Goal: Task Accomplishment & Management: Use online tool/utility

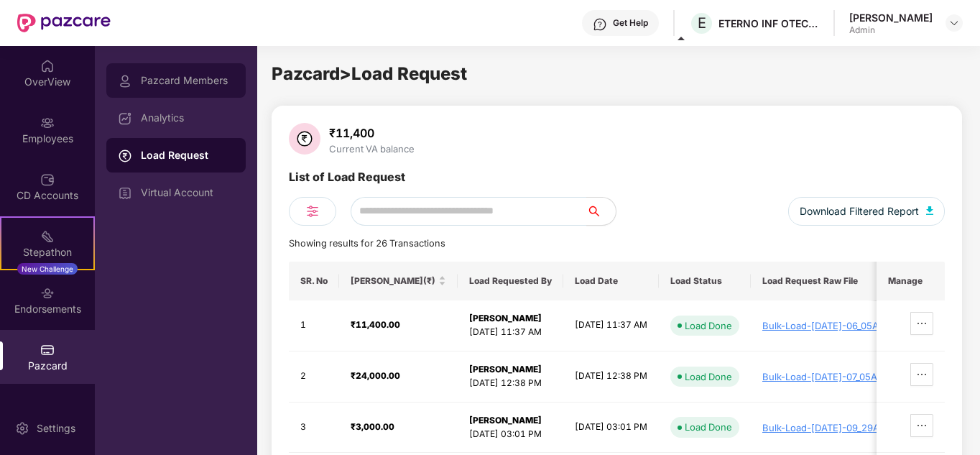
click at [183, 85] on div "Pazcard Members" at bounding box center [187, 80] width 93 height 11
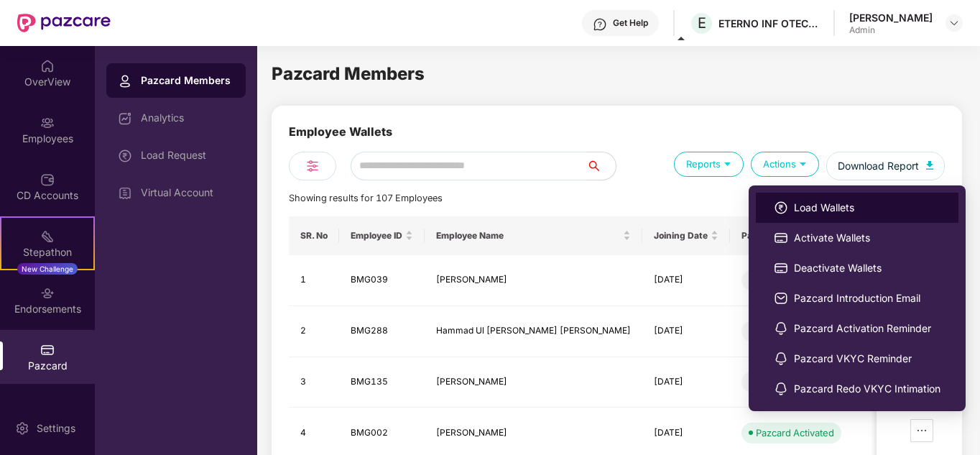
click at [822, 211] on span "Load Wallets" at bounding box center [867, 208] width 147 height 16
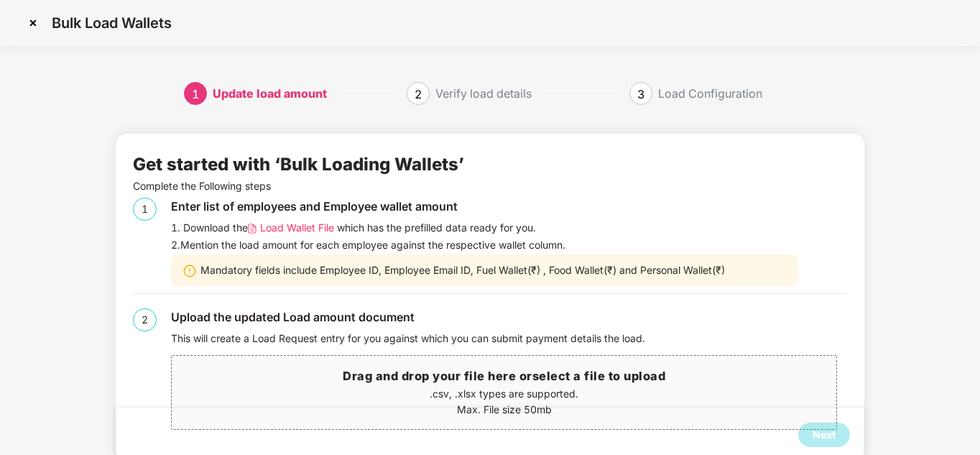
click at [301, 228] on span "Load Wallet File" at bounding box center [297, 228] width 74 height 16
click at [442, 377] on h3 "Drag and drop your file here or select a file to upload" at bounding box center [504, 376] width 664 height 19
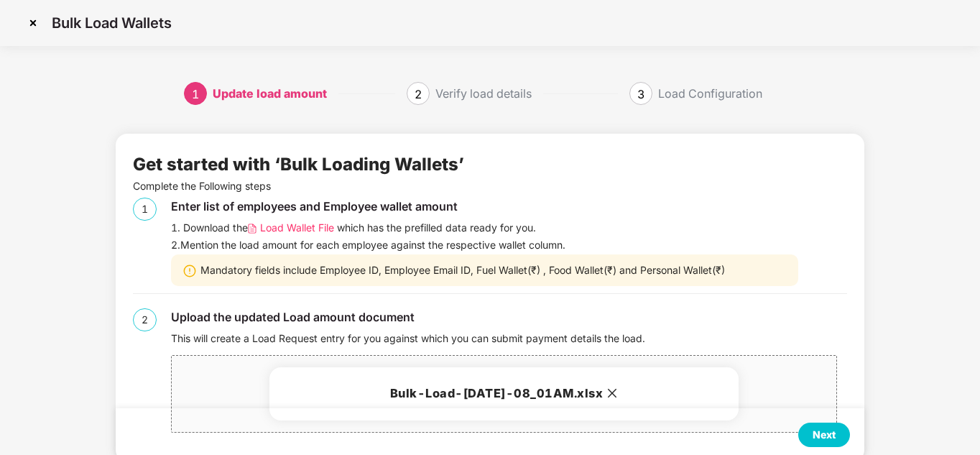
scroll to position [35, 0]
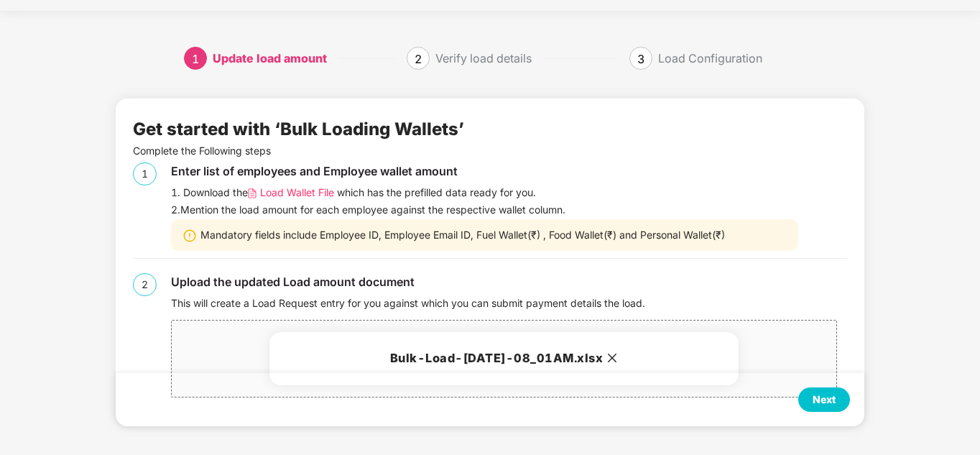
click at [816, 398] on div "Next" at bounding box center [823, 399] width 23 height 16
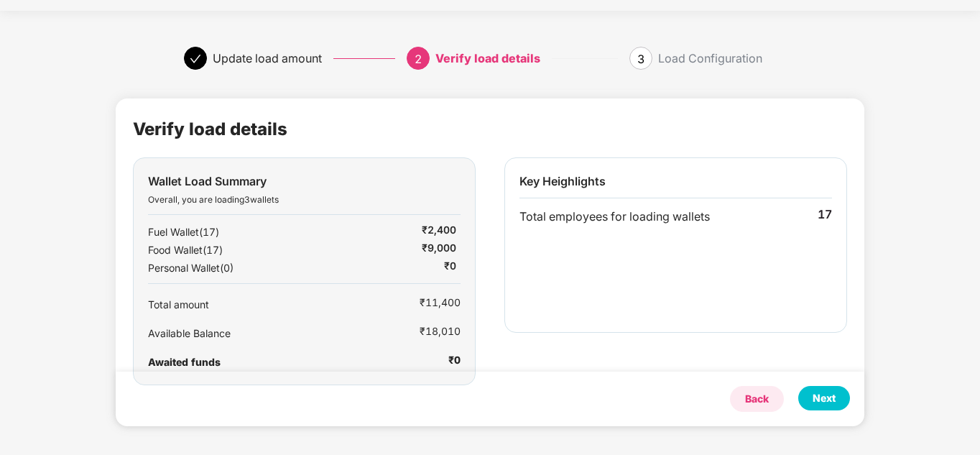
click at [748, 396] on div "Back" at bounding box center [757, 399] width 24 height 16
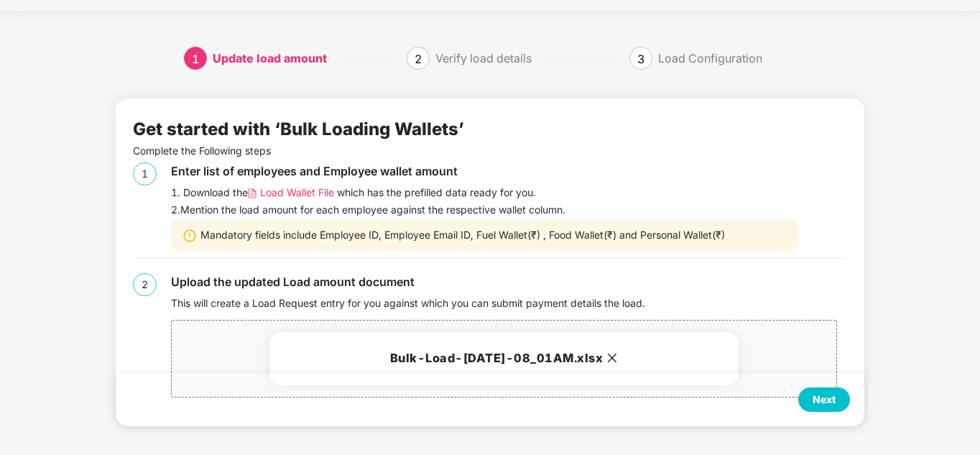
scroll to position [0, 0]
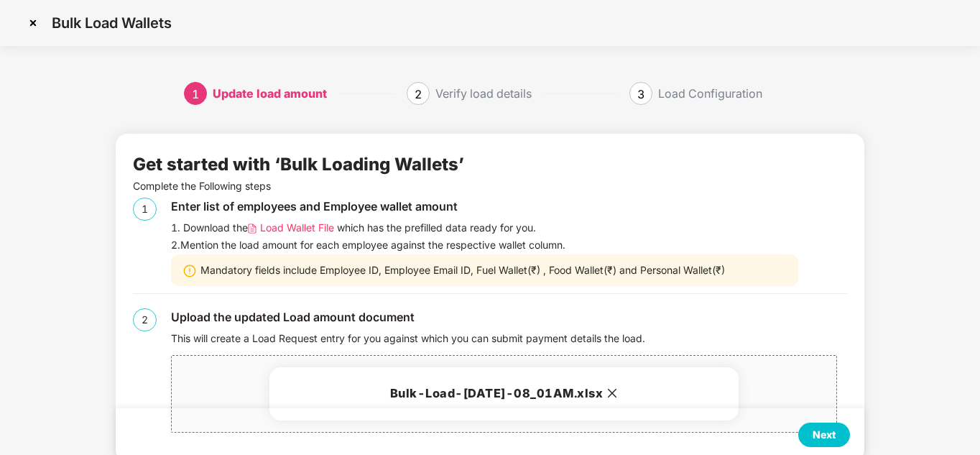
click at [924, 231] on div "1 Update load amount 2 Verify load details 3 Load Configuration Get started wit…" at bounding box center [490, 286] width 980 height 408
click at [33, 21] on img at bounding box center [33, 22] width 23 height 23
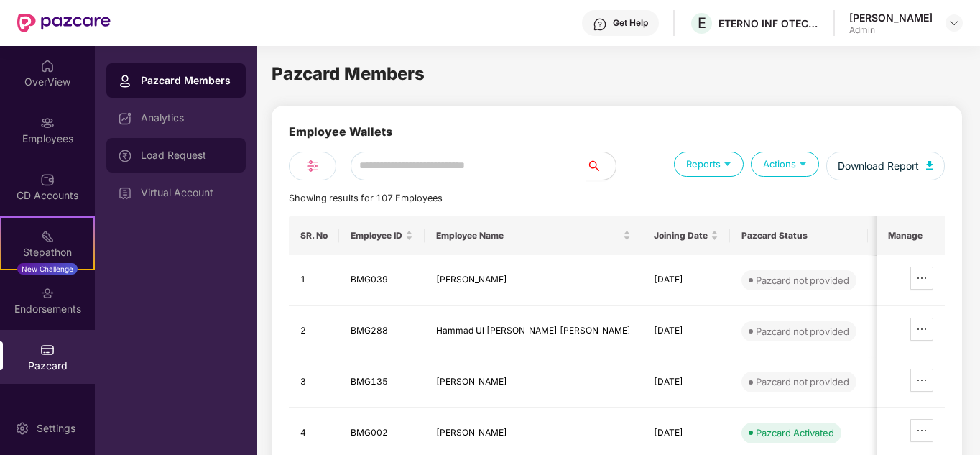
click at [185, 154] on div "Load Request" at bounding box center [187, 154] width 93 height 11
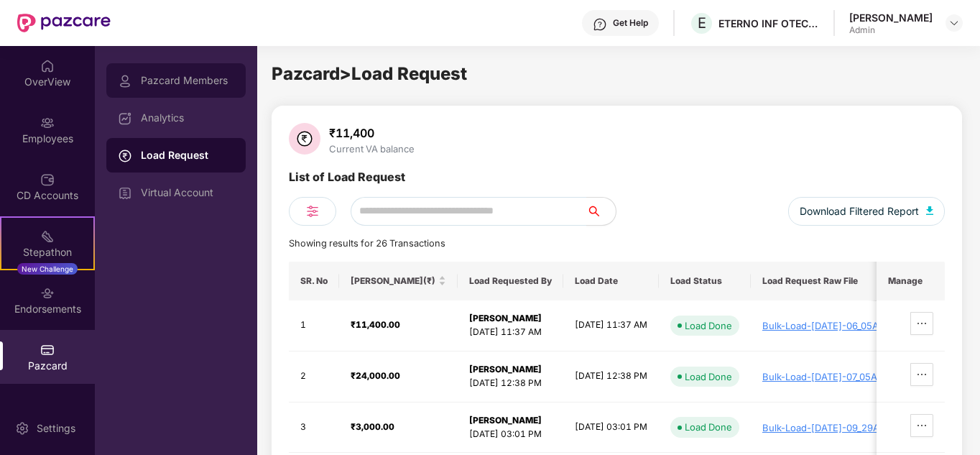
click at [200, 79] on div "Pazcard Members" at bounding box center [187, 80] width 93 height 11
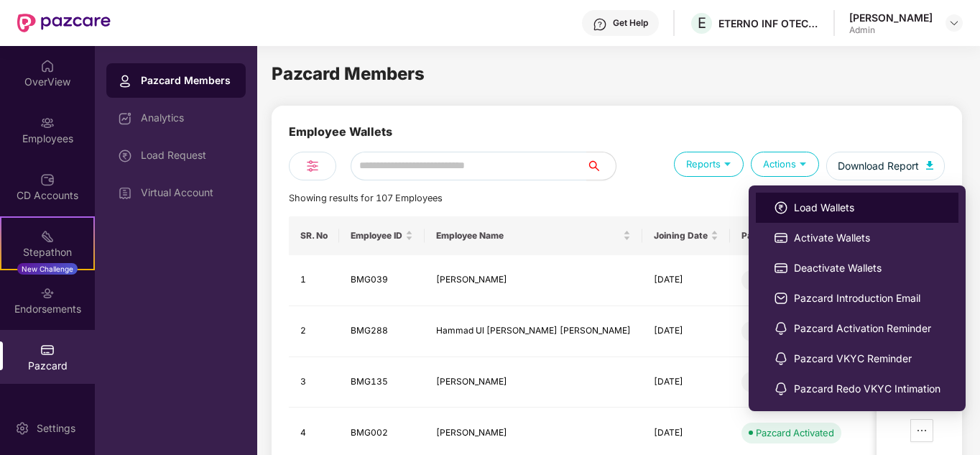
click at [823, 210] on span "Load Wallets" at bounding box center [867, 208] width 147 height 16
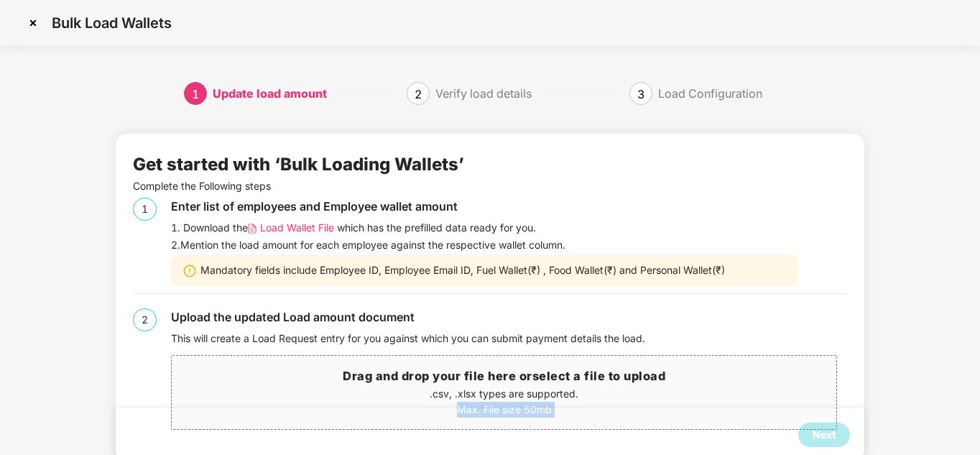
click at [391, 406] on div "Get started with ‘Bulk Loading Wallets’ Complete the Following steps 1 Enter li…" at bounding box center [490, 297] width 714 height 293
click at [480, 386] on p ".csv, .xlsx types are supported." at bounding box center [504, 394] width 664 height 16
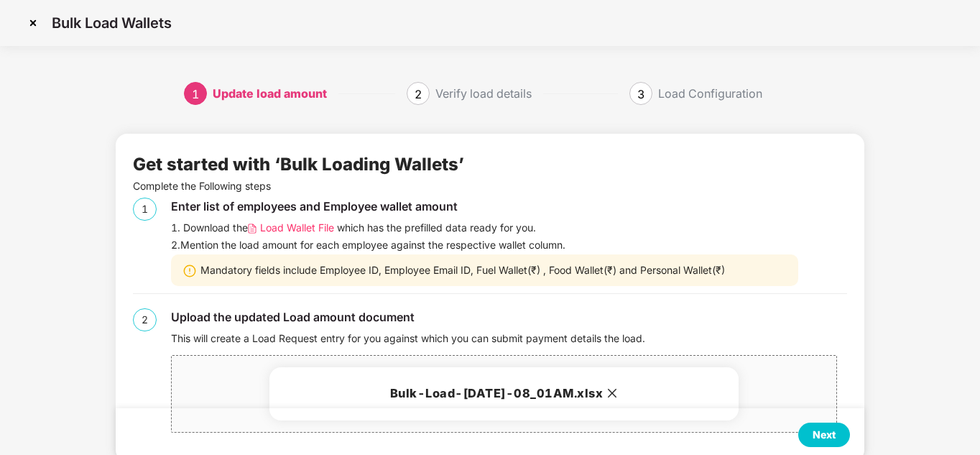
scroll to position [35, 0]
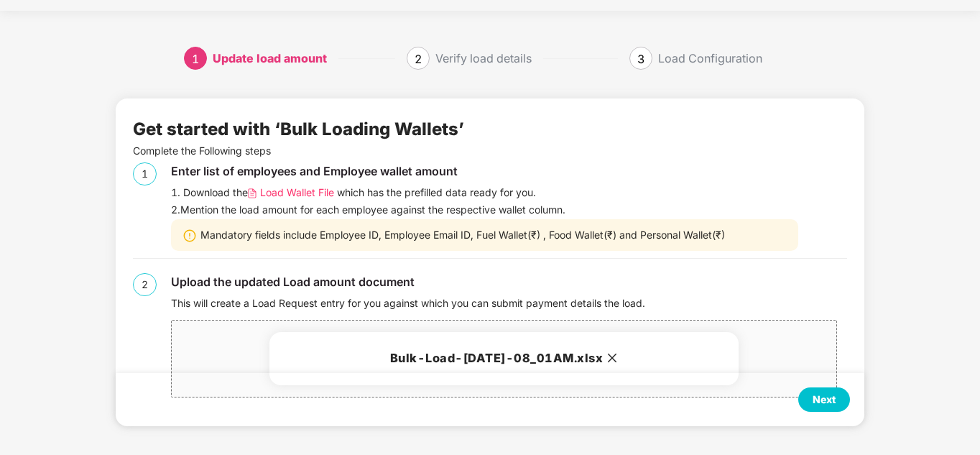
click at [839, 394] on div "Next" at bounding box center [824, 399] width 52 height 24
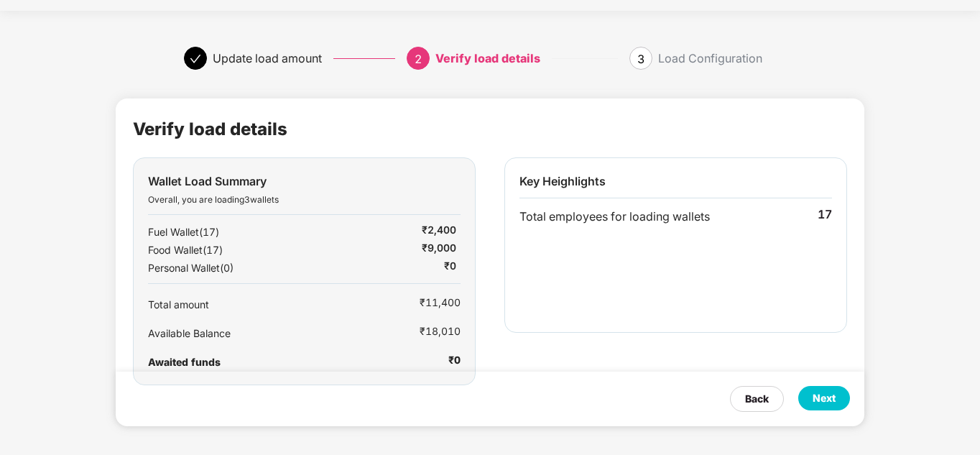
click at [822, 396] on div "Next" at bounding box center [823, 398] width 23 height 16
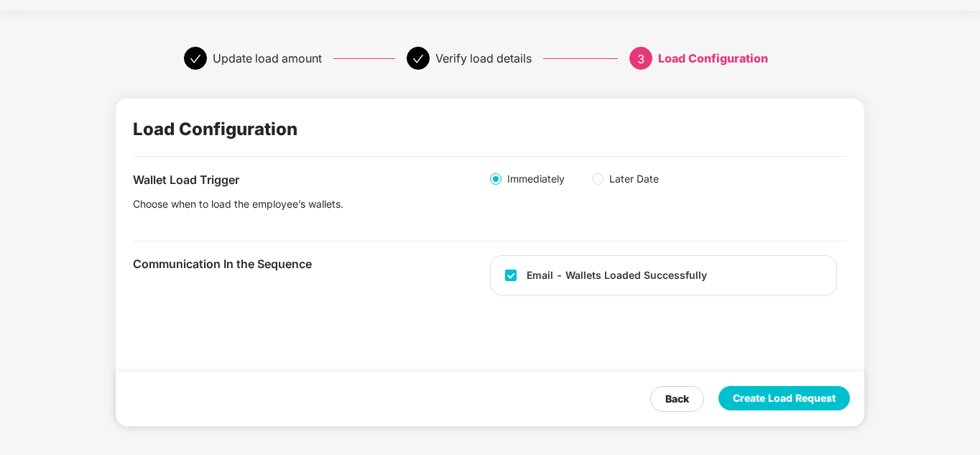
click at [773, 401] on div "Create Load Request" at bounding box center [784, 398] width 103 height 16
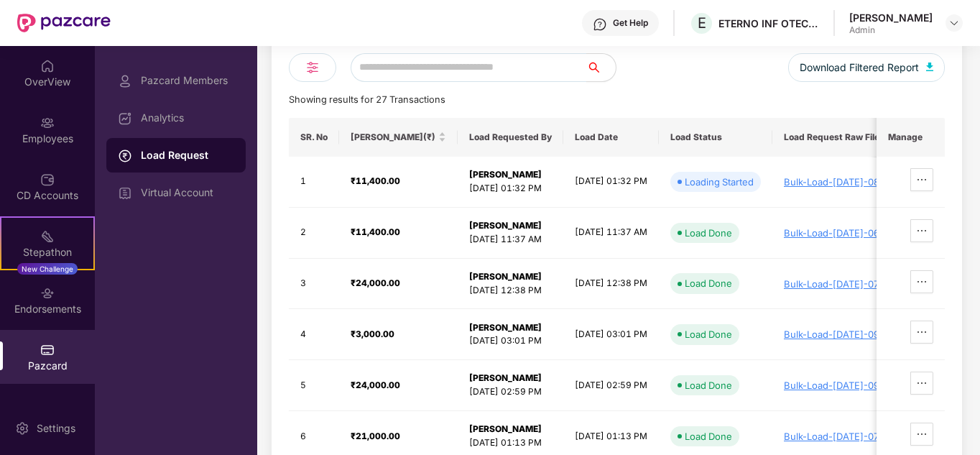
scroll to position [0, 0]
